Goal: Information Seeking & Learning: Learn about a topic

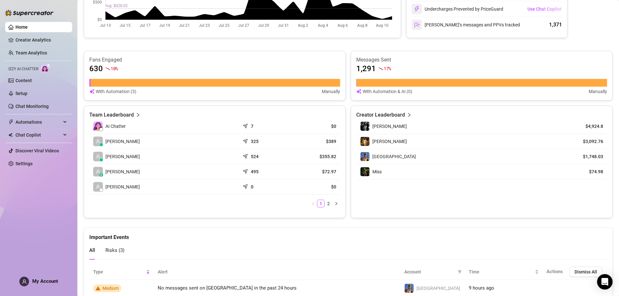
scroll to position [251, 0]
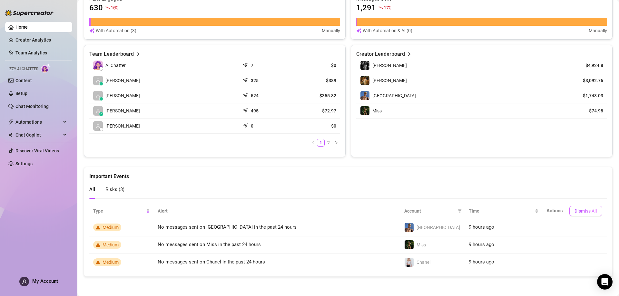
click at [584, 213] on span "Dismiss All" at bounding box center [586, 211] width 23 height 5
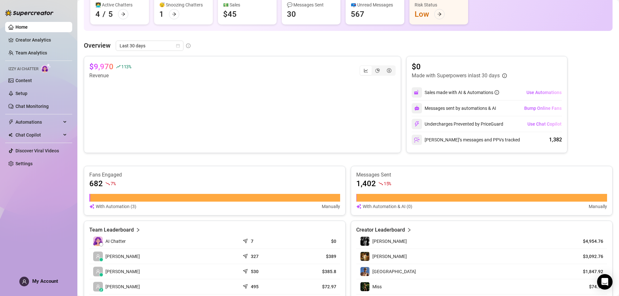
scroll to position [97, 0]
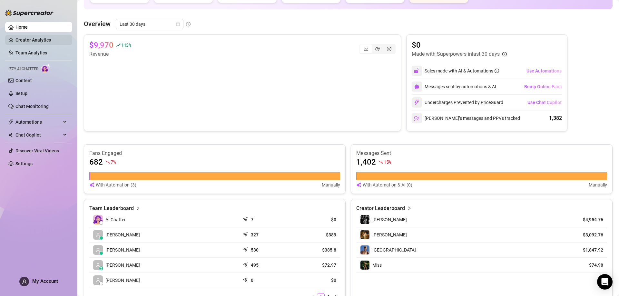
click at [25, 45] on link "Creator Analytics" at bounding box center [41, 40] width 52 height 10
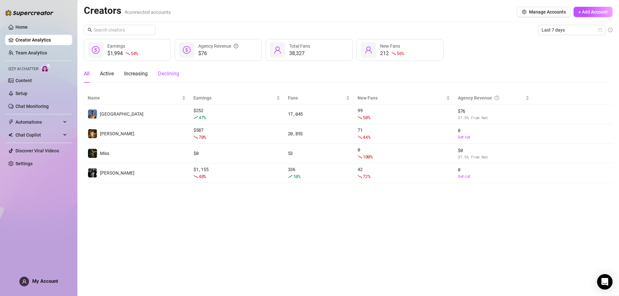
click at [172, 71] on div "Declining" at bounding box center [168, 74] width 21 height 8
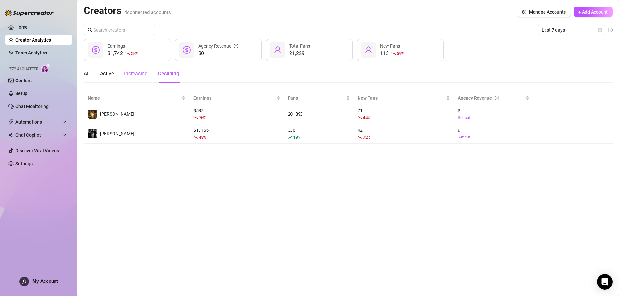
click at [138, 76] on div "Increasing" at bounding box center [136, 74] width 24 height 8
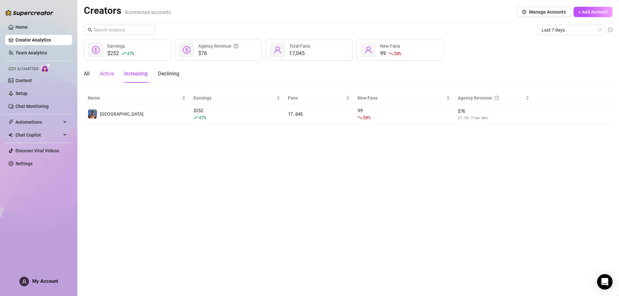
click at [104, 75] on div "Active" at bounding box center [107, 74] width 14 height 8
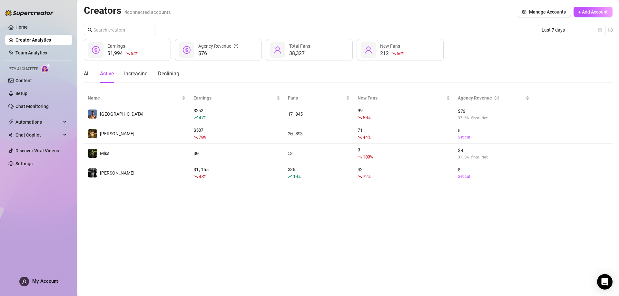
click at [91, 76] on div "All Active Increasing Declining" at bounding box center [131, 74] width 95 height 18
click at [84, 76] on div "All" at bounding box center [87, 74] width 6 height 8
click at [42, 55] on link "Team Analytics" at bounding box center [31, 52] width 32 height 5
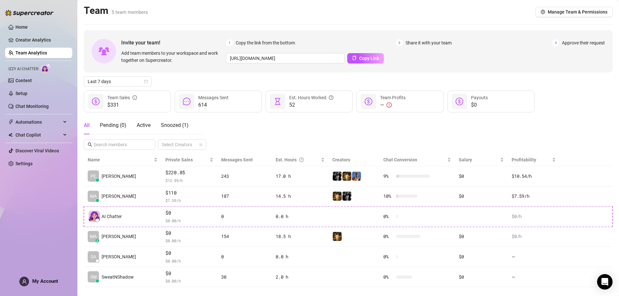
scroll to position [10, 0]
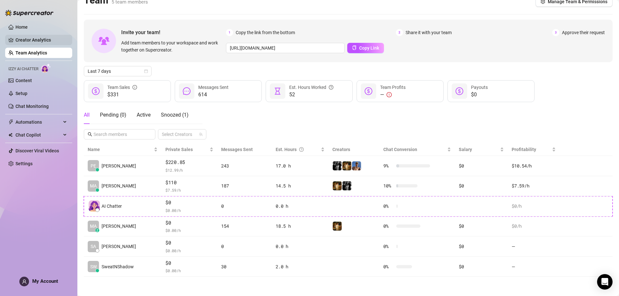
click at [48, 38] on link "Creator Analytics" at bounding box center [41, 40] width 52 height 10
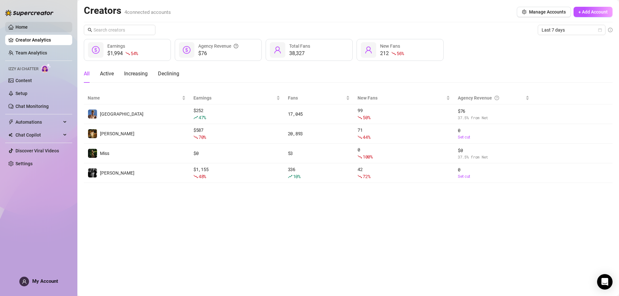
click at [21, 25] on link "Home" at bounding box center [21, 27] width 12 height 5
